Goal: Transaction & Acquisition: Purchase product/service

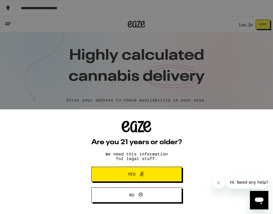
click at [156, 172] on span "Yes" at bounding box center [137, 173] width 44 height 7
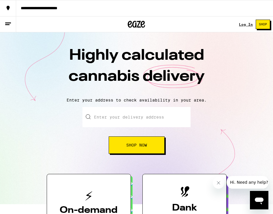
click at [125, 118] on input "Enter your delivery address" at bounding box center [136, 117] width 108 height 20
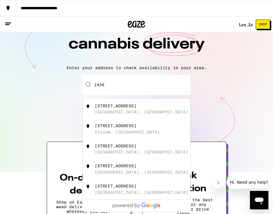
scroll to position [33, 0]
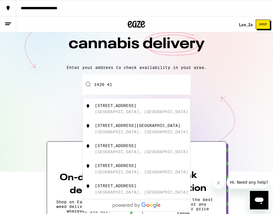
click at [125, 110] on div "1426 41st Street Sacramento, CA" at bounding box center [146, 108] width 103 height 11
type input "1426 41st Street, Sacramento, CA"
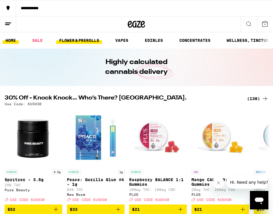
click at [82, 42] on link "FLOWER & PREROLLS" at bounding box center [79, 40] width 46 height 7
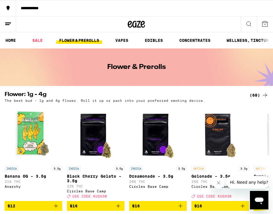
click at [265, 95] on icon at bounding box center [265, 95] width 5 height 4
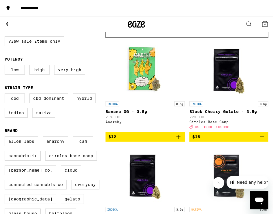
scroll to position [66, 0]
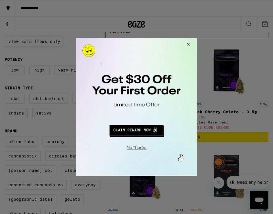
click at [20, 73] on div at bounding box center [136, 107] width 273 height 214
click at [136, 131] on button "Redirect to URL" at bounding box center [136, 130] width 100 height 14
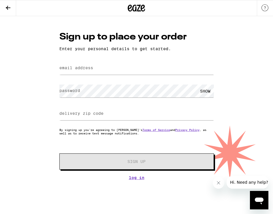
click at [7, 8] on icon at bounding box center [8, 8] width 5 height 4
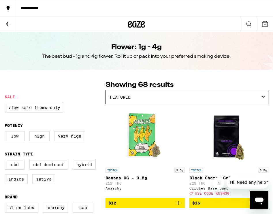
click at [17, 136] on label "Low" at bounding box center [15, 136] width 20 height 10
click at [6, 132] on input "Low" at bounding box center [6, 132] width 0 height 0
checkbox input "true"
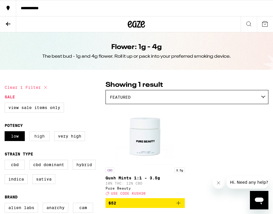
click at [37, 140] on label "High" at bounding box center [39, 136] width 20 height 10
click at [6, 132] on input "High" at bounding box center [6, 132] width 0 height 0
checkbox input "true"
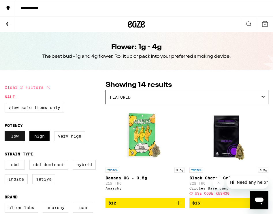
click at [11, 136] on label "Low" at bounding box center [15, 136] width 20 height 10
click at [6, 132] on input "Low" at bounding box center [6, 132] width 0 height 0
checkbox input "false"
click at [4, 23] on button at bounding box center [8, 24] width 16 height 16
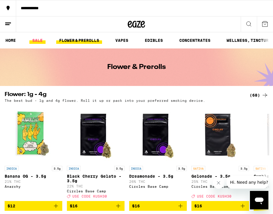
click at [38, 40] on link "SALE" at bounding box center [37, 40] width 16 height 7
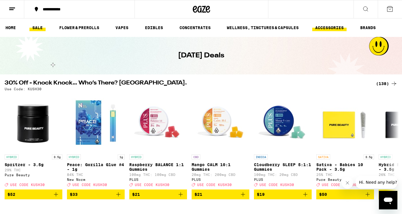
click at [273, 29] on link "ACCESSORIES" at bounding box center [329, 27] width 34 height 7
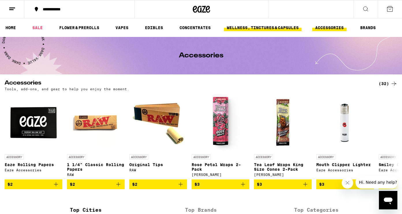
click at [251, 26] on link "WELLNESS, TINCTURES & CAPSULES" at bounding box center [263, 27] width 78 height 7
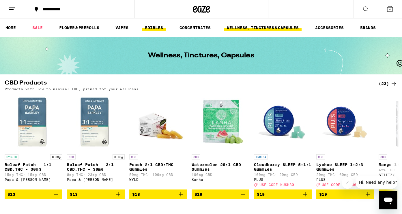
click at [149, 28] on link "EDIBLES" at bounding box center [154, 27] width 24 height 7
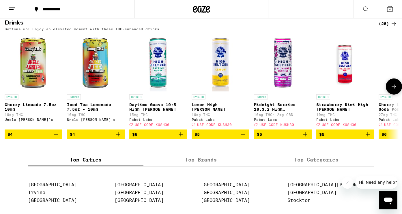
scroll to position [325, 0]
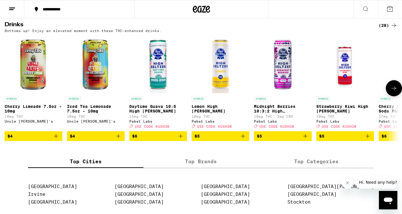
click at [158, 86] on img "Open page for Daytime Guava 10:5 High Seltzer from Pabst Labs" at bounding box center [158, 64] width 58 height 58
click at [273, 92] on icon at bounding box center [393, 88] width 7 height 7
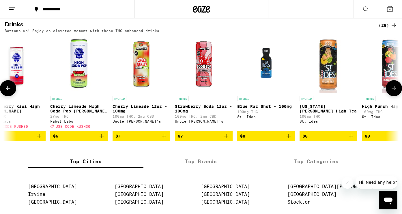
scroll to position [0, 330]
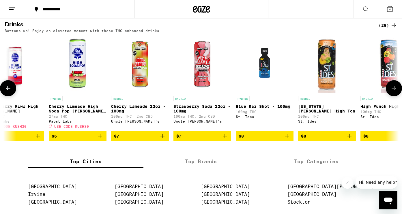
click at [273, 92] on icon at bounding box center [393, 88] width 7 height 7
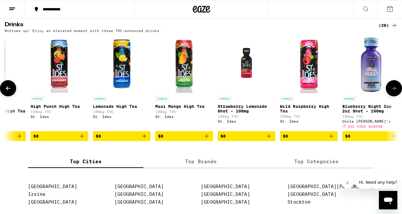
click at [273, 92] on icon at bounding box center [393, 88] width 7 height 7
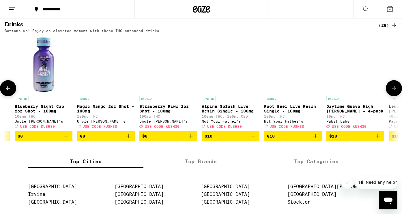
scroll to position [0, 989]
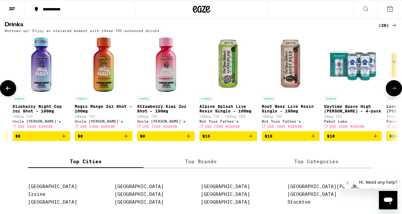
click at [273, 92] on icon at bounding box center [393, 88] width 7 height 7
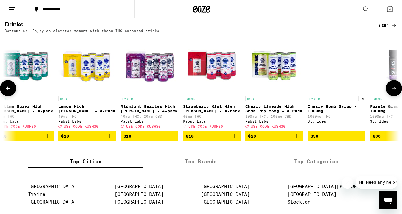
scroll to position [0, 1318]
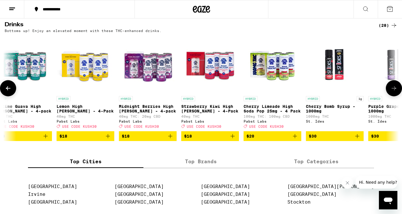
click at [273, 92] on icon at bounding box center [393, 88] width 7 height 7
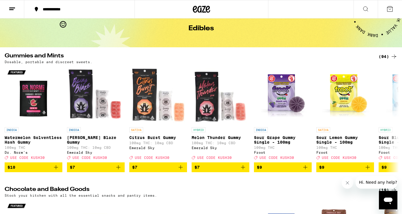
scroll to position [0, 0]
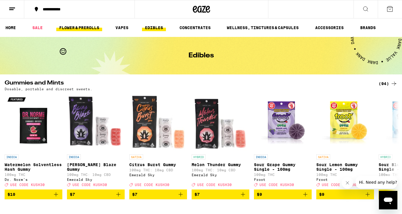
click at [88, 28] on link "FLOWER & PREROLLS" at bounding box center [79, 27] width 46 height 7
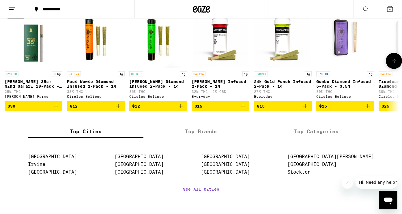
scroll to position [478, 0]
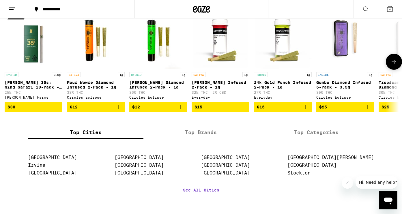
click at [273, 65] on icon at bounding box center [393, 61] width 7 height 7
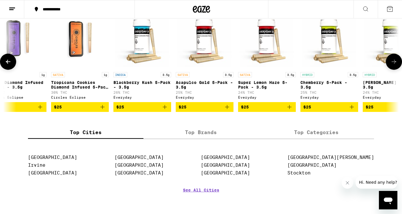
scroll to position [0, 330]
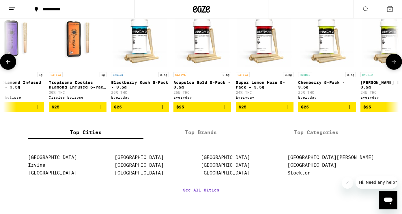
click at [273, 65] on icon at bounding box center [393, 61] width 7 height 7
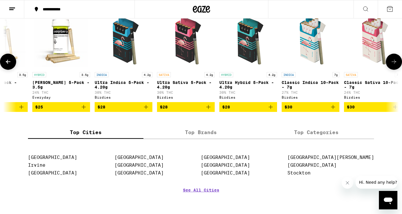
scroll to position [0, 659]
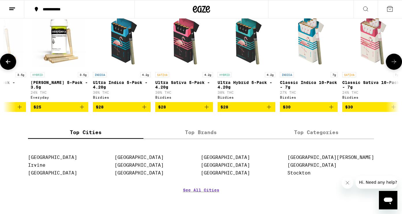
click at [273, 65] on icon at bounding box center [393, 61] width 7 height 7
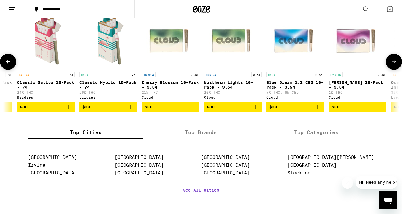
scroll to position [0, 989]
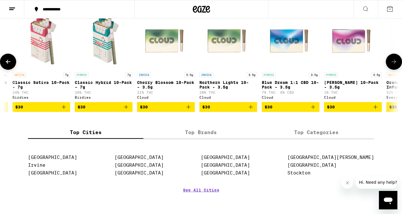
click at [273, 65] on icon at bounding box center [393, 61] width 7 height 7
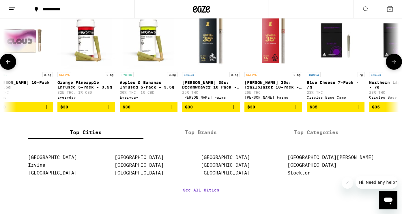
scroll to position [0, 1318]
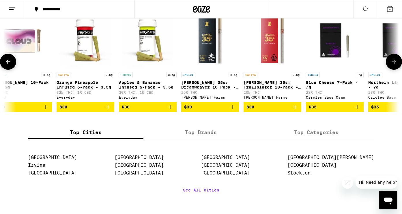
click at [273, 65] on icon at bounding box center [393, 61] width 7 height 7
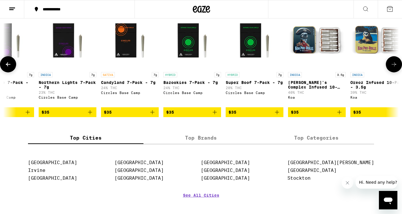
scroll to position [0, 1648]
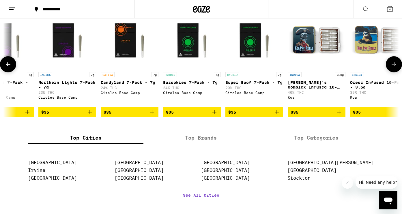
click at [273, 68] on icon at bounding box center [393, 64] width 7 height 7
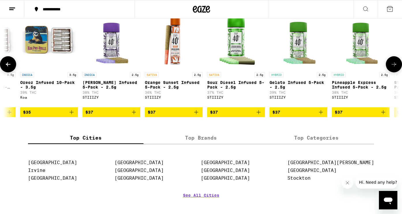
click at [273, 68] on icon at bounding box center [393, 64] width 7 height 7
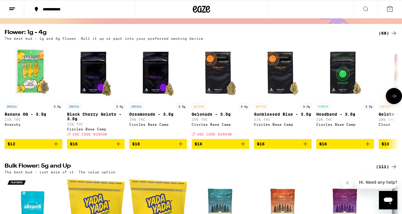
scroll to position [0, 0]
